Goal: Information Seeking & Learning: Find specific fact

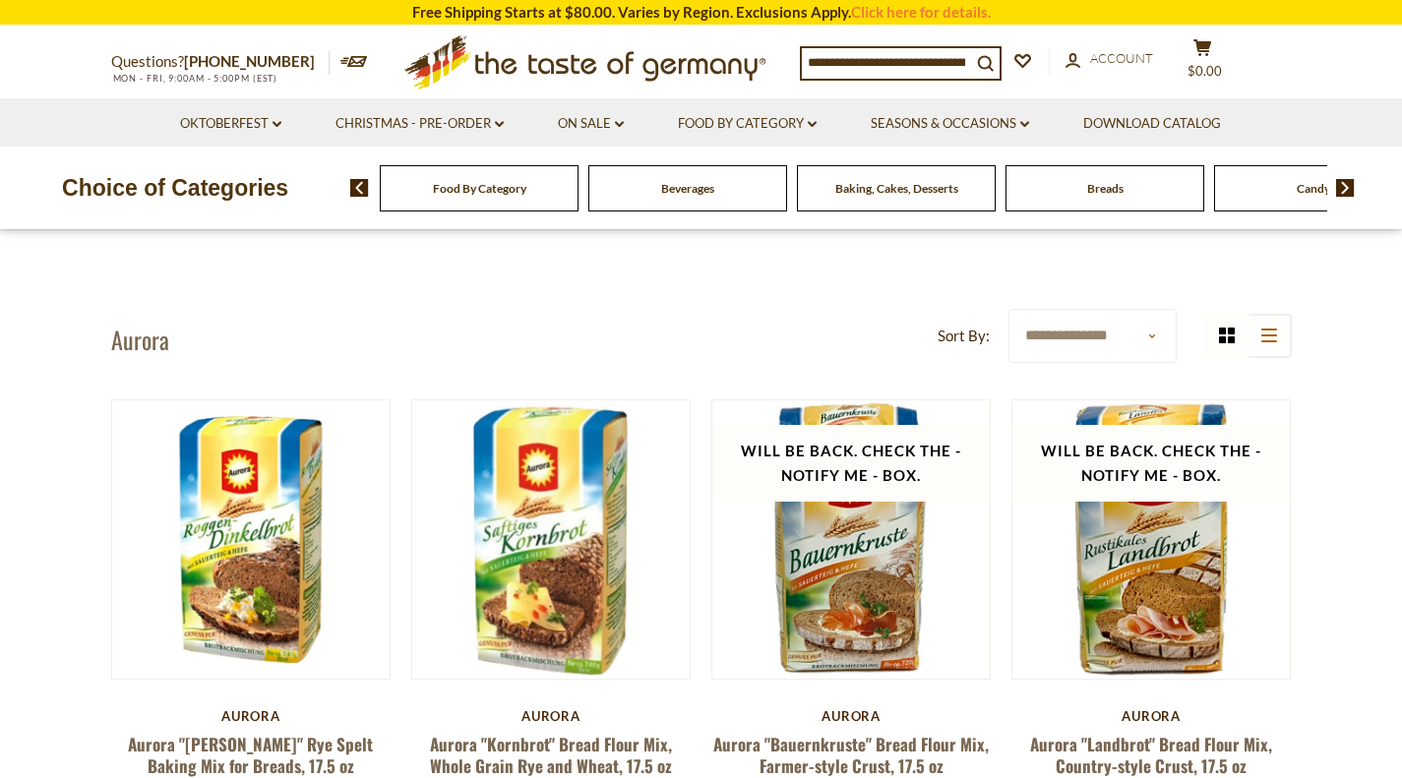
click at [903, 59] on input at bounding box center [886, 62] width 169 height 28
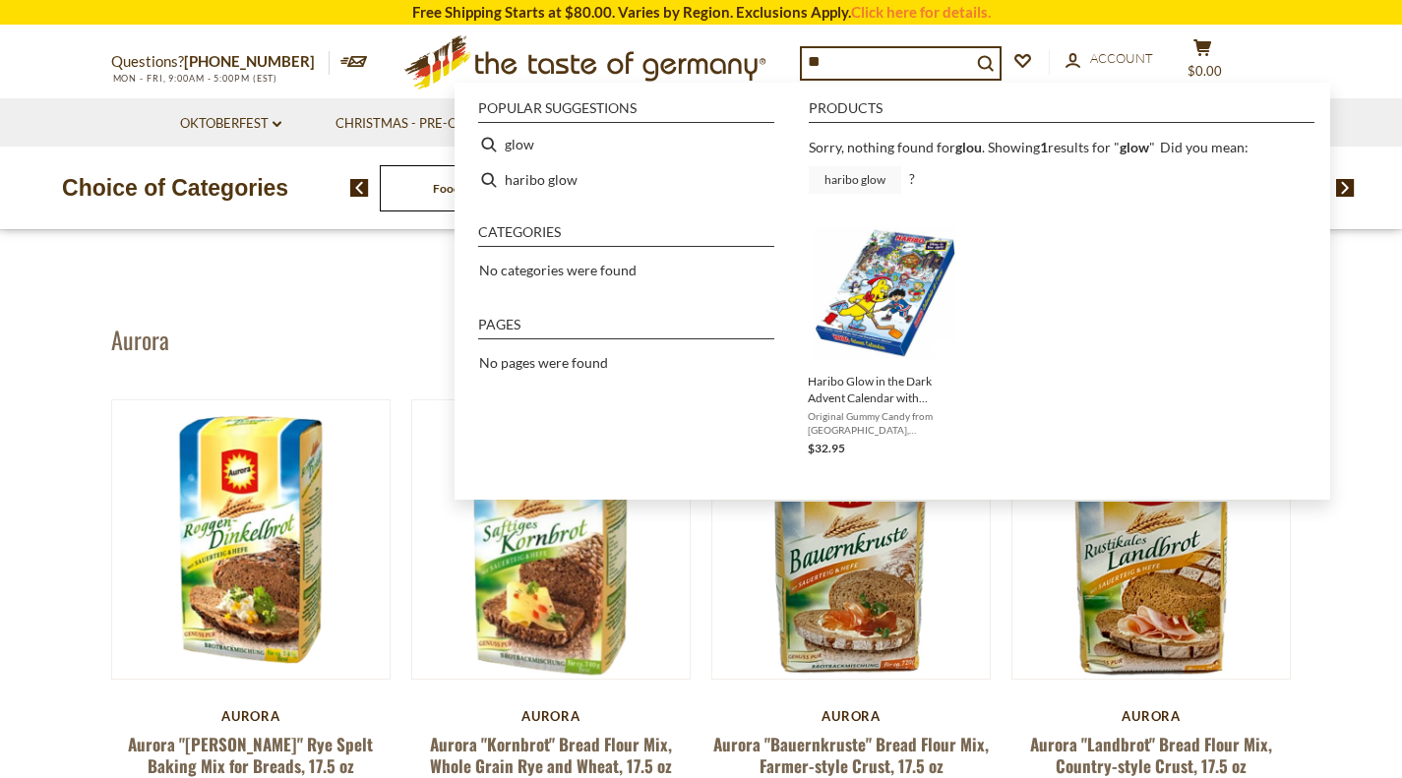
type input "*"
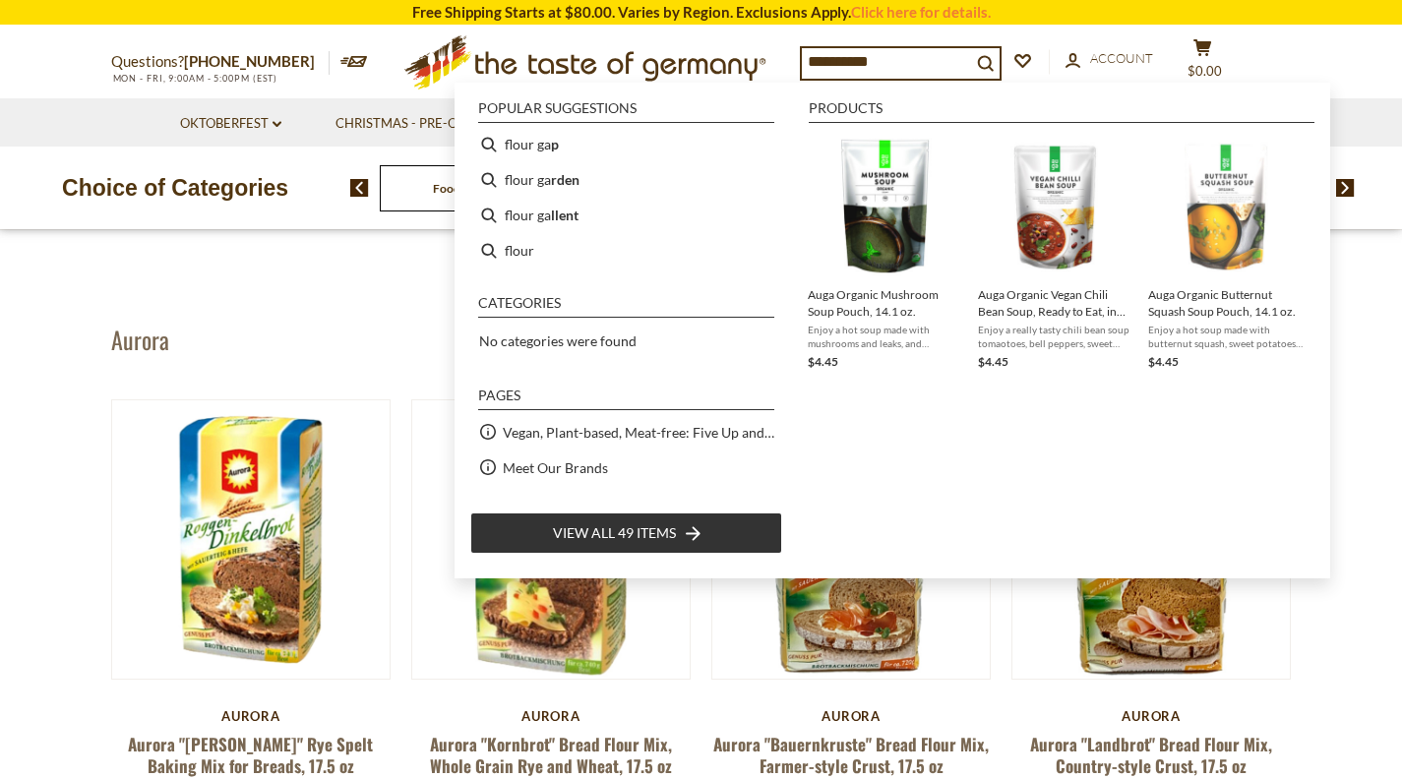
type input "**********"
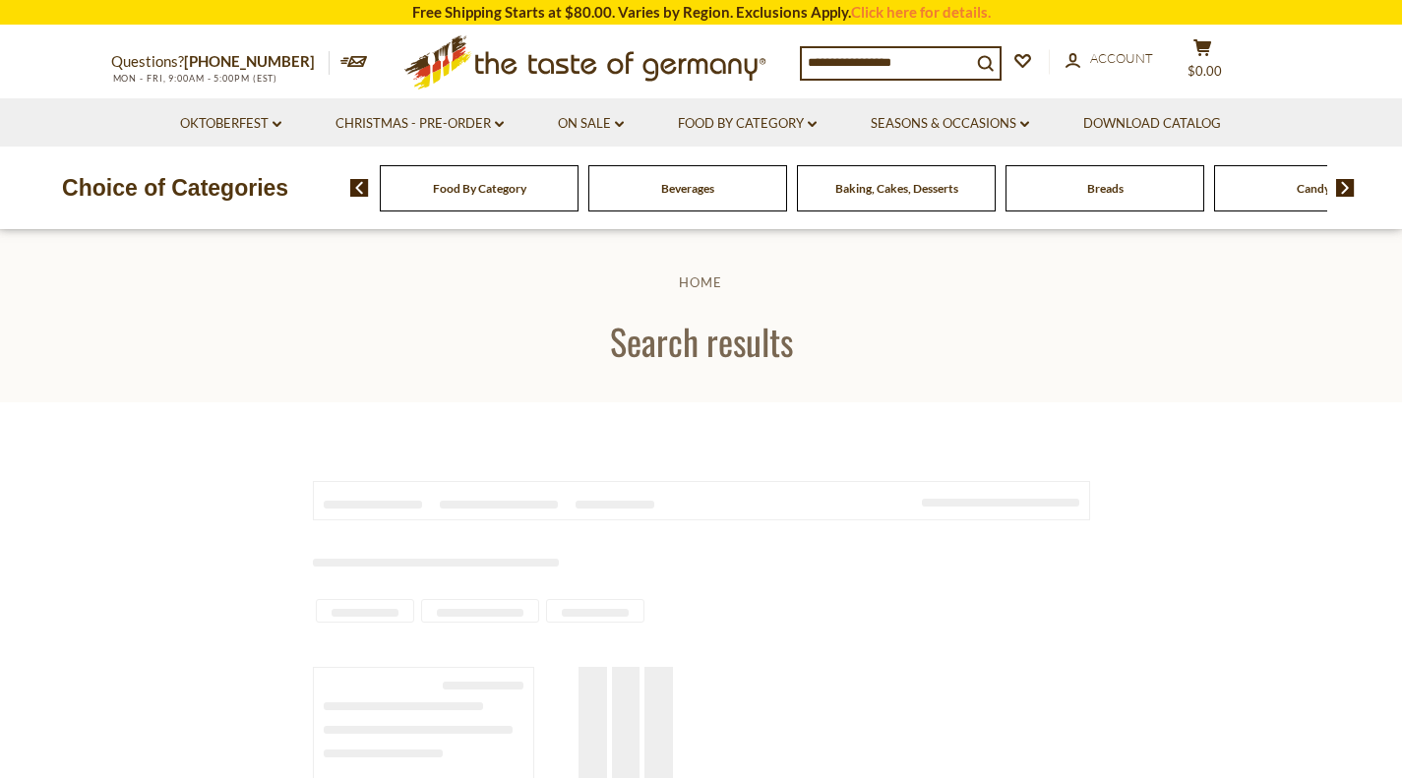
type input "**********"
